Goal: Transaction & Acquisition: Purchase product/service

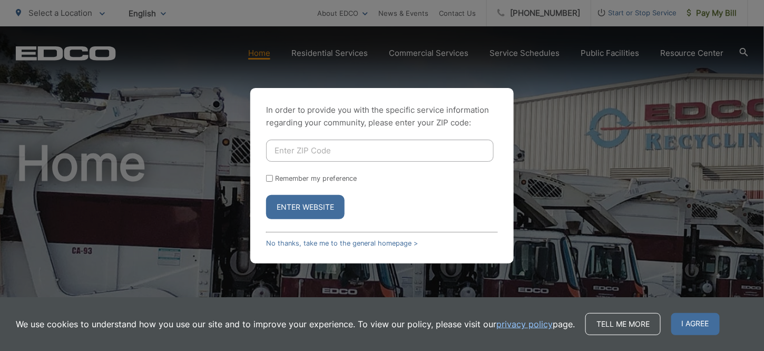
click at [268, 178] on input "Remember my preference" at bounding box center [269, 178] width 7 height 7
checkbox input "true"
click at [309, 145] on input "Enter ZIP Code" at bounding box center [380, 151] width 228 height 22
type input "91902"
click at [313, 212] on button "Enter Website" at bounding box center [305, 207] width 79 height 24
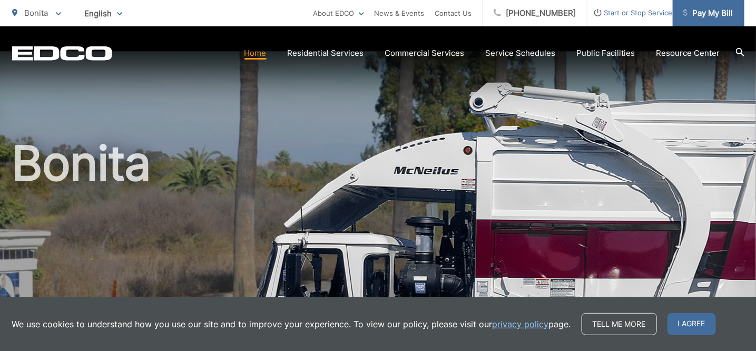
click at [715, 12] on span "Pay My Bill" at bounding box center [709, 13] width 50 height 13
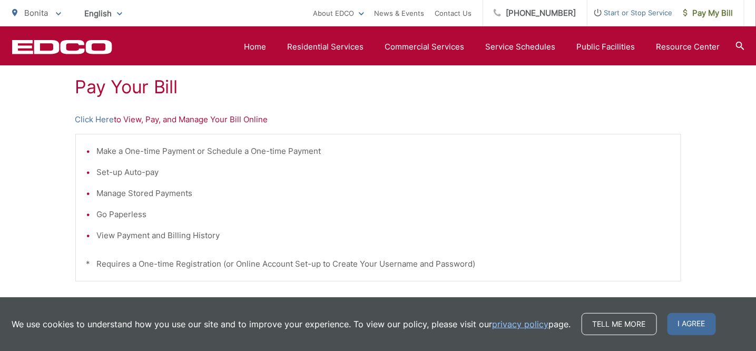
scroll to position [187, 0]
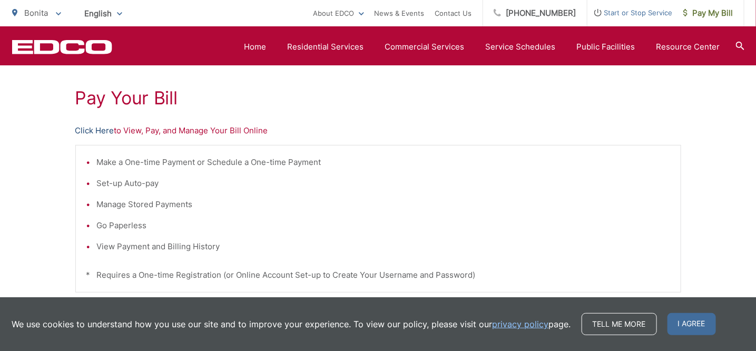
click at [81, 128] on link "Click Here" at bounding box center [94, 130] width 39 height 13
